Goal: Task Accomplishment & Management: Manage account settings

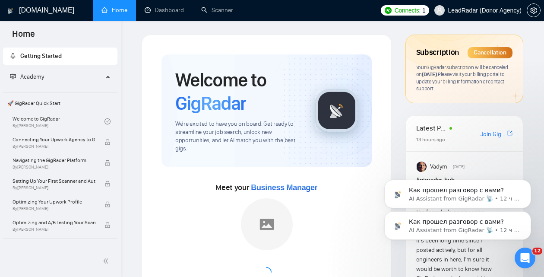
click at [529, 213] on icon "Dismiss notification" at bounding box center [529, 214] width 3 height 3
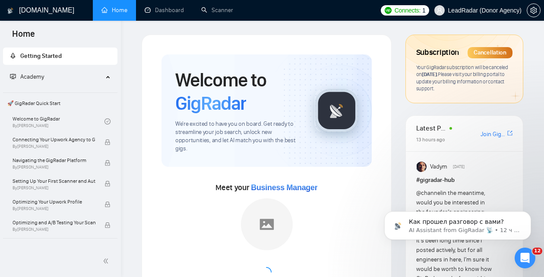
click at [529, 213] on icon "Dismiss notification" at bounding box center [529, 214] width 3 height 3
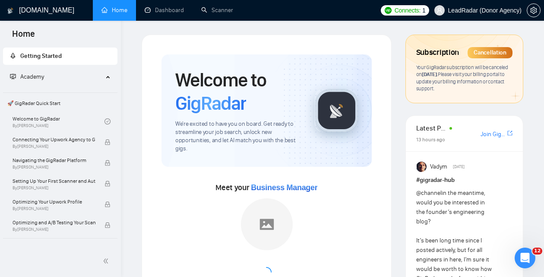
click at [177, 14] on link "Dashboard" at bounding box center [164, 9] width 39 height 7
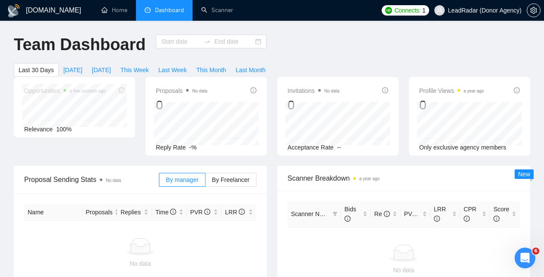
type input "[DATE]"
